Goal: Communication & Community: Answer question/provide support

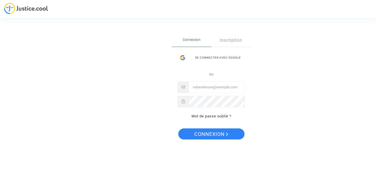
type input "hbrahimh@hotmail.com"
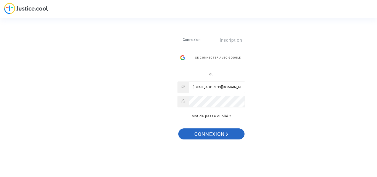
click at [212, 132] on span "Connexion" at bounding box center [211, 134] width 34 height 12
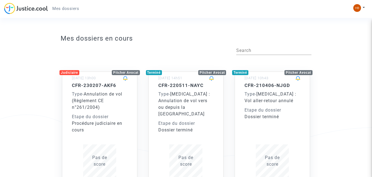
click at [116, 98] on div "Type - Annulation de vol (Règlement CE n°261/2004)" at bounding box center [100, 101] width 56 height 20
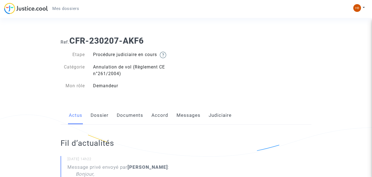
click at [197, 113] on link "Messages" at bounding box center [189, 115] width 24 height 18
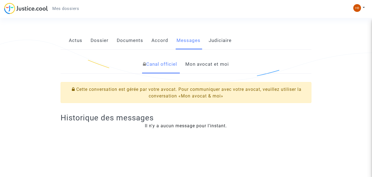
scroll to position [70, 0]
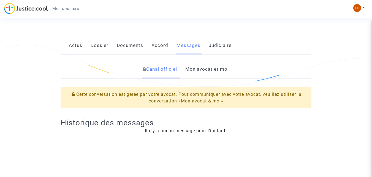
click at [175, 93] on div "Cette conversation est gérée par votre avocat. Pour communiquer avec votre avoc…" at bounding box center [186, 97] width 251 height 21
click at [216, 69] on link "Mon avocat et moi" at bounding box center [208, 69] width 44 height 18
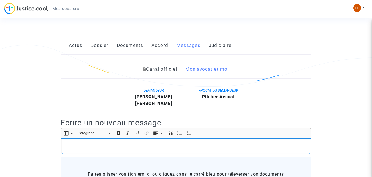
click at [179, 143] on p "Rich Text Editor, main" at bounding box center [186, 146] width 245 height 7
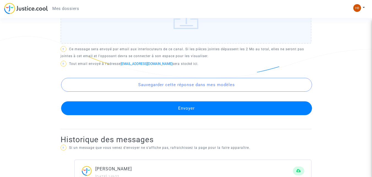
scroll to position [287, 0]
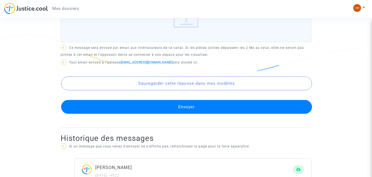
click at [187, 107] on button "Envoyer" at bounding box center [186, 107] width 251 height 14
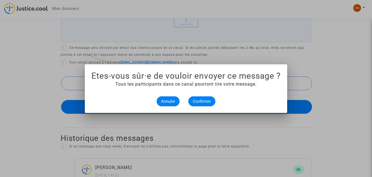
scroll to position [0, 0]
click at [201, 103] on span "Confirmer" at bounding box center [202, 101] width 18 height 5
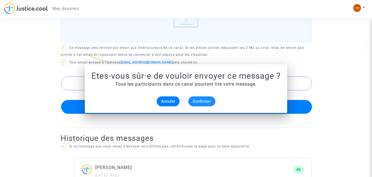
scroll to position [287, 0]
